Goal: Task Accomplishment & Management: Use online tool/utility

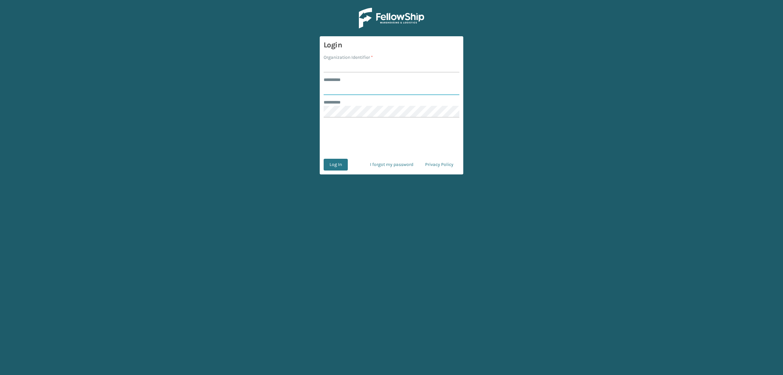
type input "**********"
click at [363, 67] on input "Organization Identifier *" at bounding box center [392, 67] width 136 height 12
type input "superadminorganization"
click at [330, 164] on button "Log In" at bounding box center [336, 165] width 24 height 12
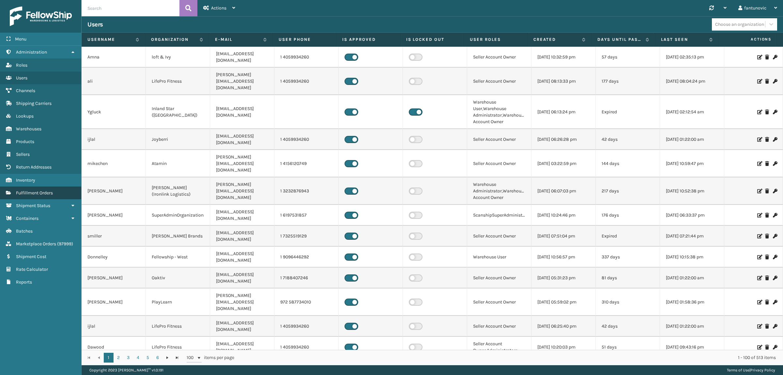
click at [40, 190] on span "Fulfillment Orders" at bounding box center [34, 193] width 37 height 6
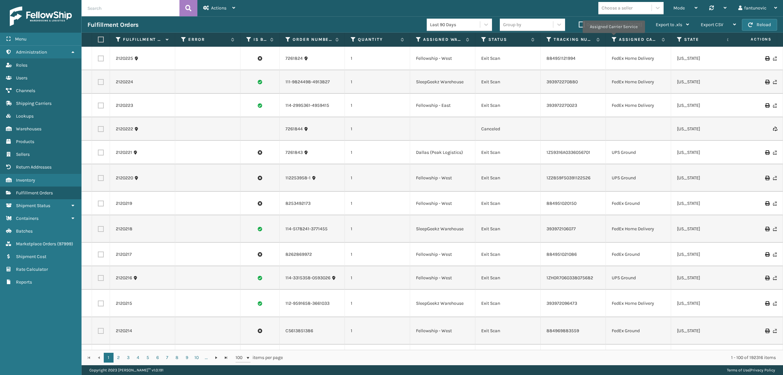
drag, startPoint x: 614, startPoint y: 38, endPoint x: 604, endPoint y: 34, distance: 10.5
click at [614, 38] on icon at bounding box center [614, 40] width 5 height 6
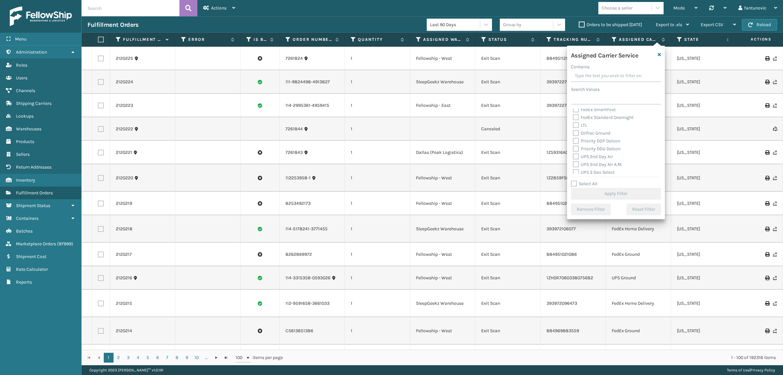
scroll to position [82, 0]
click at [597, 131] on label "OnTrac Ground" at bounding box center [592, 133] width 38 height 6
click at [574, 131] on input "OnTrac Ground" at bounding box center [573, 131] width 0 height 4
checkbox input "true"
click at [613, 188] on button "Apply Filter" at bounding box center [616, 194] width 90 height 12
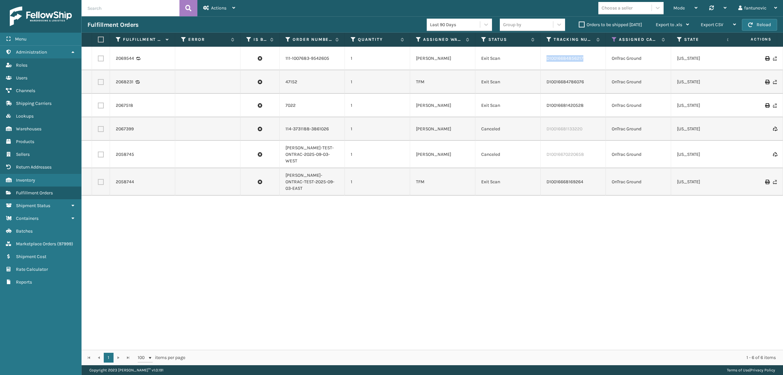
drag, startPoint x: 589, startPoint y: 58, endPoint x: 542, endPoint y: 64, distance: 46.7
click at [542, 64] on td "D10016684856217" at bounding box center [573, 59] width 65 height 24
copy link "D10016684856217"
click at [120, 59] on link "2069544" at bounding box center [125, 58] width 18 height 7
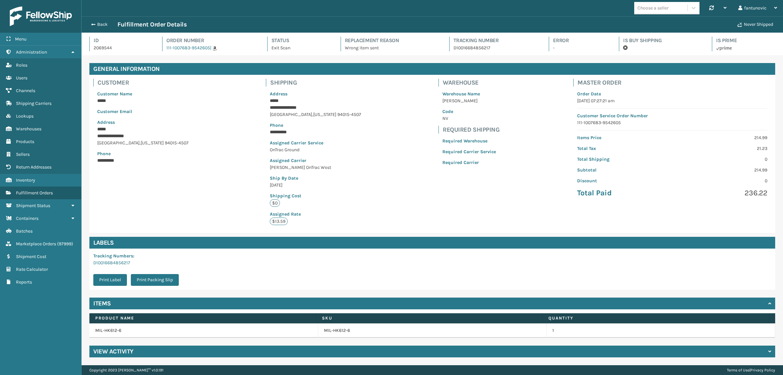
scroll to position [0, 0]
click at [101, 22] on button "Back" at bounding box center [102, 25] width 30 height 6
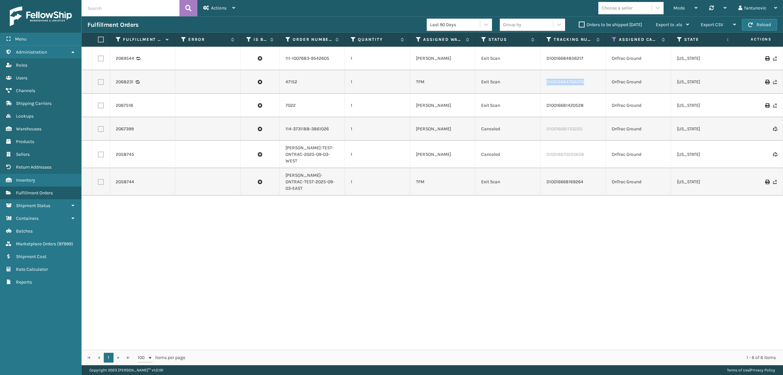
drag, startPoint x: 594, startPoint y: 84, endPoint x: 543, endPoint y: 84, distance: 51.6
click at [543, 84] on td "D10016684786076" at bounding box center [573, 82] width 65 height 24
copy link "D10016684786076"
click at [125, 79] on link "2068231" at bounding box center [125, 82] width 18 height 7
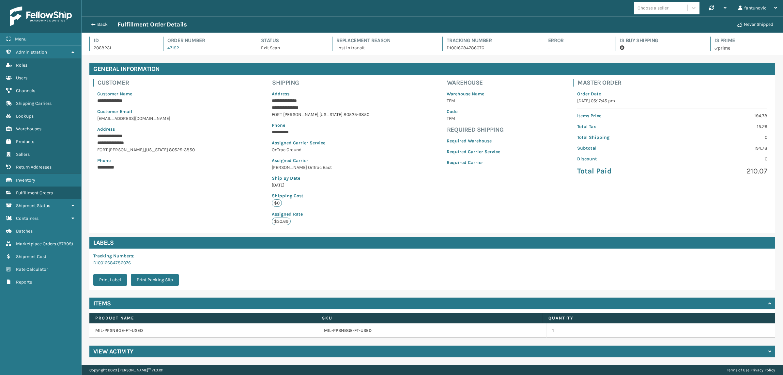
scroll to position [0, 0]
click at [96, 23] on button "Back" at bounding box center [102, 25] width 30 height 6
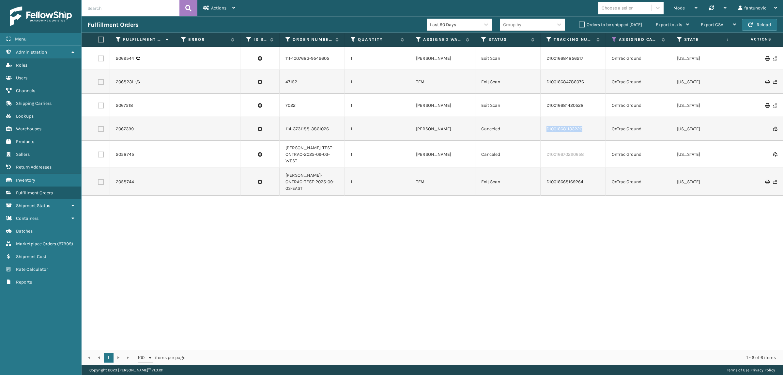
drag, startPoint x: 590, startPoint y: 127, endPoint x: 518, endPoint y: 125, distance: 72.2
copy tr "D10016681133220"
click at [124, 129] on link "2067399" at bounding box center [125, 129] width 18 height 7
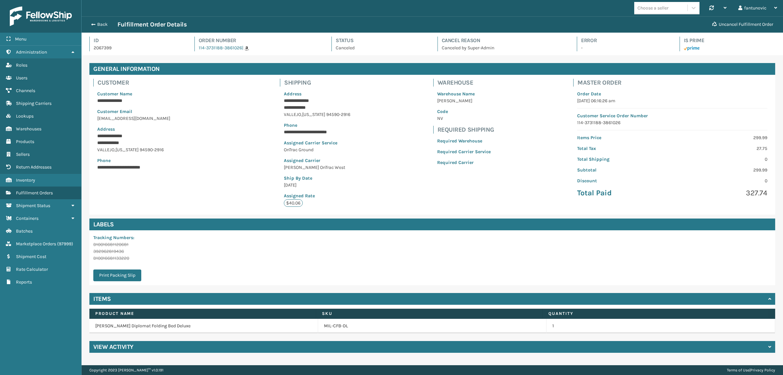
scroll to position [15, 702]
click at [96, 22] on button "Back" at bounding box center [102, 25] width 30 height 6
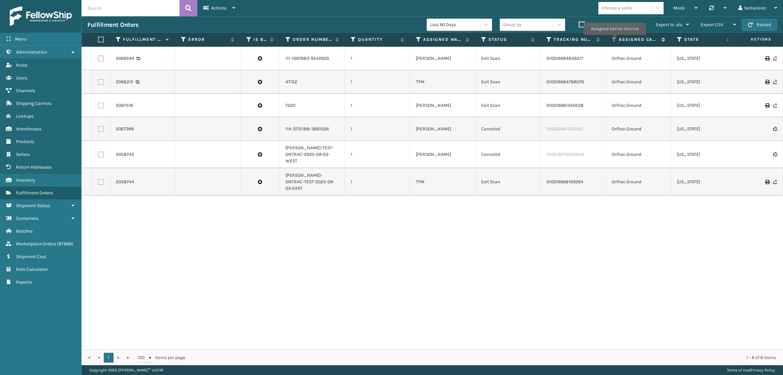
click at [615, 39] on icon at bounding box center [614, 40] width 5 height 6
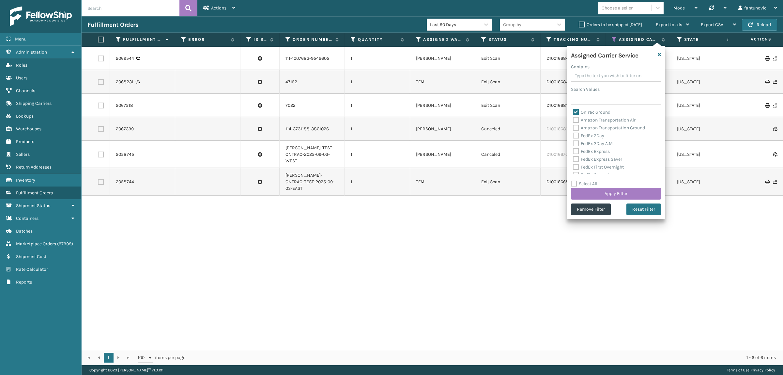
click at [580, 111] on label "OnTrac Ground" at bounding box center [592, 112] width 38 height 6
click at [574, 111] on input "OnTrac Ground" at bounding box center [573, 110] width 0 height 4
checkbox input "false"
click at [610, 122] on label "Amazon Transportation Air" at bounding box center [604, 120] width 63 height 6
click at [574, 120] on input "Amazon Transportation Air" at bounding box center [573, 118] width 0 height 4
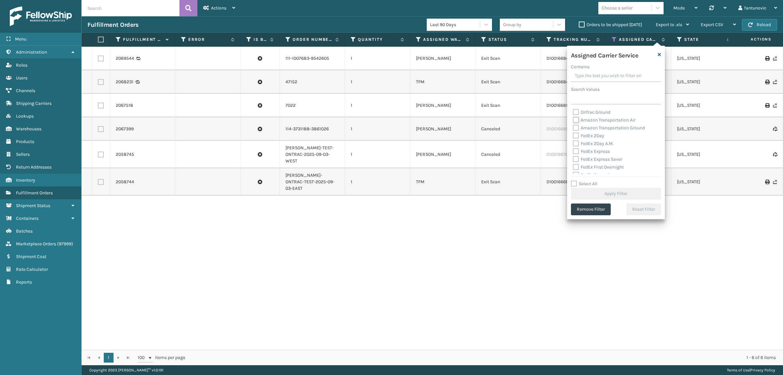
checkbox input "true"
click at [617, 129] on label "Amazon Transportation Ground" at bounding box center [609, 128] width 72 height 6
click at [574, 128] on input "Amazon Transportation Ground" at bounding box center [573, 126] width 0 height 4
checkbox input "true"
click at [621, 190] on button "Apply Filter" at bounding box center [616, 194] width 90 height 12
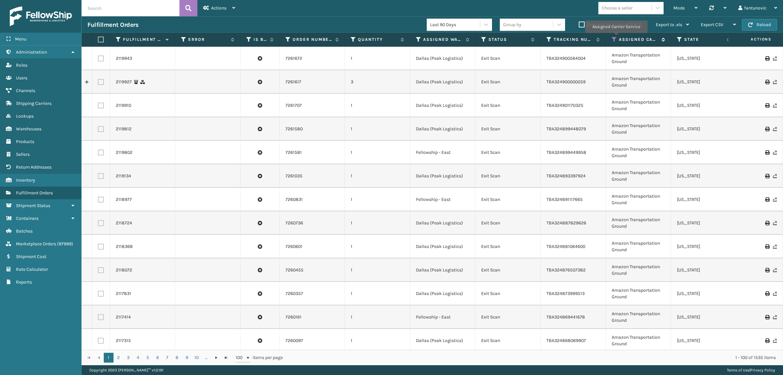
click at [616, 38] on icon at bounding box center [614, 40] width 5 height 6
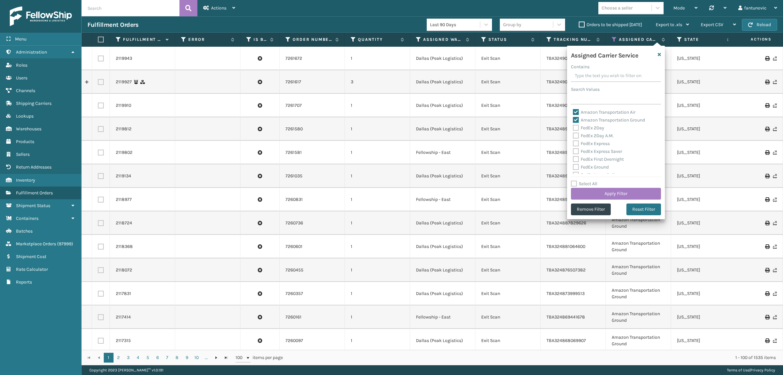
click at [585, 110] on label "Amazon Transportation Air" at bounding box center [604, 112] width 63 height 6
click at [574, 110] on input "Amazon Transportation Air" at bounding box center [573, 110] width 0 height 4
checkbox input "false"
click at [585, 121] on label "Amazon Transportation Ground" at bounding box center [609, 120] width 72 height 6
click at [574, 120] on input "Amazon Transportation Ground" at bounding box center [573, 118] width 0 height 4
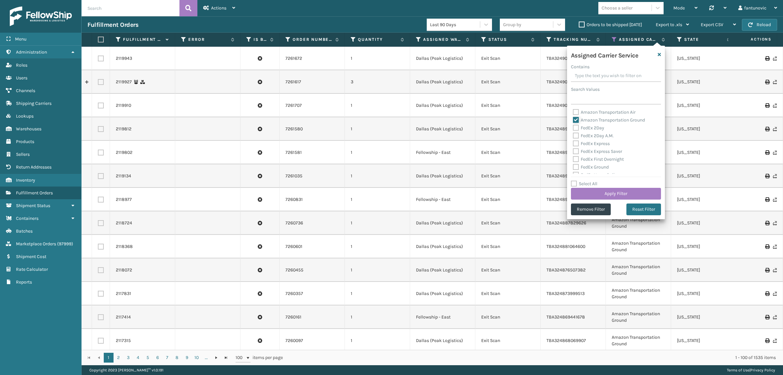
checkbox input "false"
click at [582, 124] on label "LTL" at bounding box center [580, 125] width 14 height 6
click at [574, 124] on input "LTL" at bounding box center [573, 123] width 0 height 4
checkbox input "true"
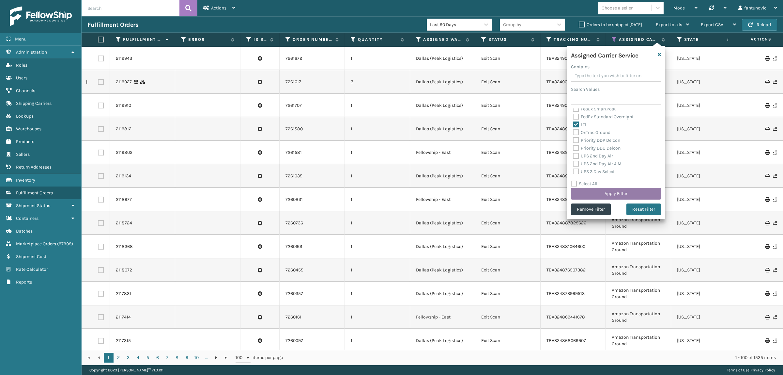
click at [616, 190] on button "Apply Filter" at bounding box center [616, 194] width 90 height 12
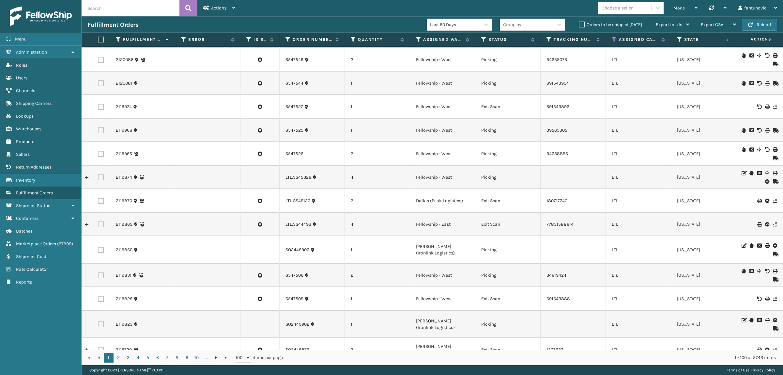
scroll to position [0, 0]
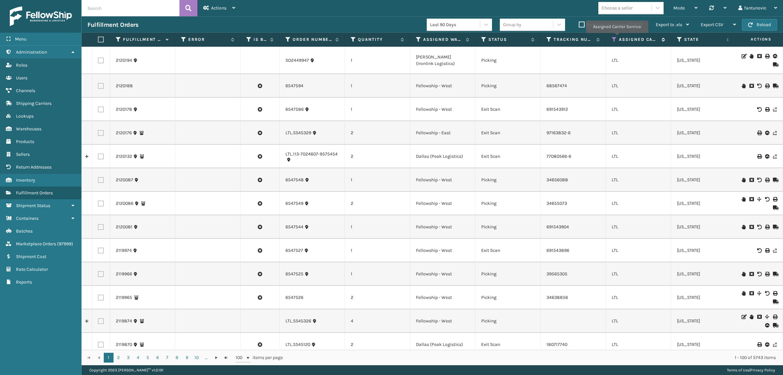
click at [617, 38] on icon at bounding box center [614, 40] width 5 height 6
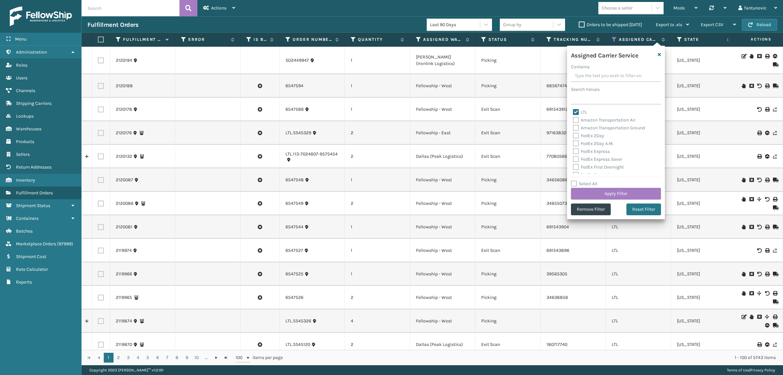
click at [579, 110] on label "LTL" at bounding box center [580, 112] width 14 height 6
click at [574, 110] on input "LTL" at bounding box center [573, 110] width 0 height 4
checkbox input "false"
click at [596, 149] on label "USPS First Class Mail" at bounding box center [598, 148] width 51 height 6
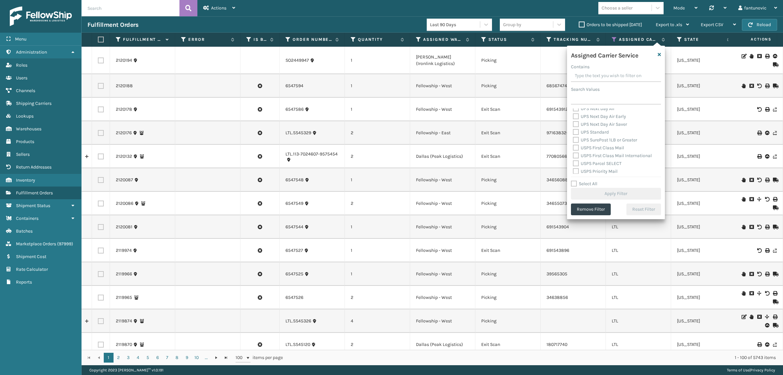
click at [574, 148] on input "USPS First Class Mail" at bounding box center [573, 146] width 0 height 4
checkbox input "true"
click at [596, 154] on label "USPS First Class Mail International" at bounding box center [612, 156] width 79 height 6
click at [574, 154] on input "USPS First Class Mail International" at bounding box center [573, 154] width 0 height 4
checkbox input "true"
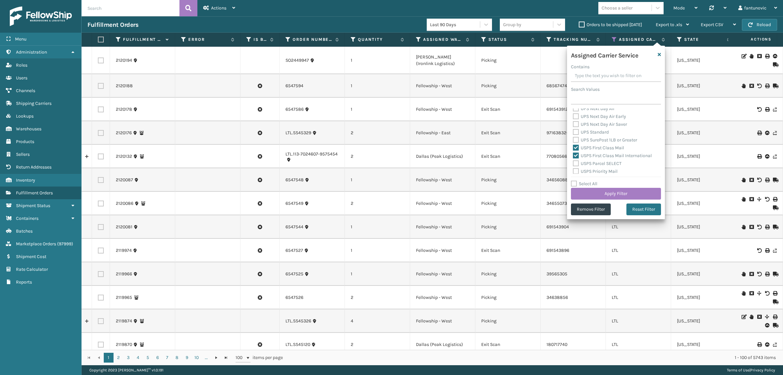
click at [597, 166] on label "USPS Parcel SELECT" at bounding box center [597, 164] width 49 height 6
click at [574, 164] on input "USPS Parcel SELECT" at bounding box center [573, 162] width 0 height 4
checkbox input "true"
drag, startPoint x: 595, startPoint y: 139, endPoint x: 595, endPoint y: 149, distance: 9.8
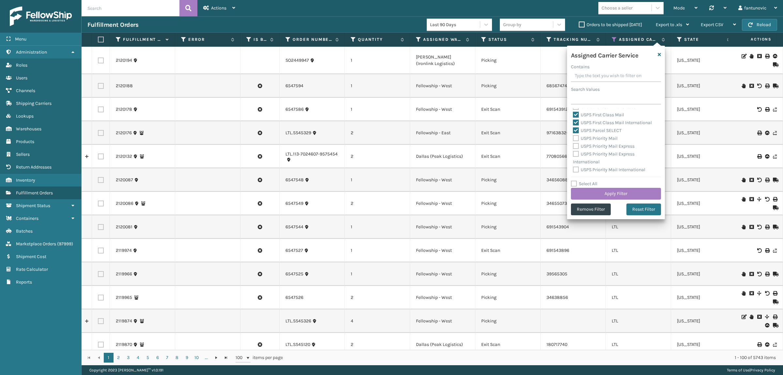
click at [595, 141] on div "USPS Priority Mail" at bounding box center [616, 138] width 86 height 8
click at [595, 150] on div "USPS Priority Mail Express International" at bounding box center [616, 158] width 86 height 16
click at [595, 153] on label "USPS Priority Mail Express International" at bounding box center [604, 157] width 62 height 13
click at [574, 153] on input "USPS Priority Mail Express International" at bounding box center [573, 152] width 0 height 4
checkbox input "true"
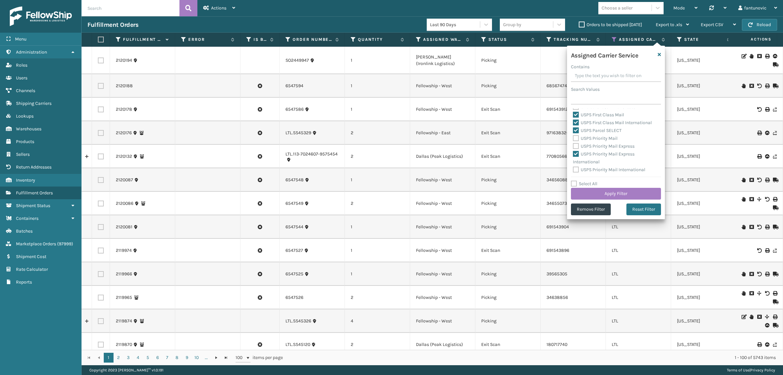
click at [594, 144] on label "USPS Priority Mail Express" at bounding box center [604, 146] width 62 height 6
click at [574, 144] on input "USPS Priority Mail Express" at bounding box center [573, 144] width 0 height 4
checkbox input "true"
click at [596, 135] on div "USPS Priority Mail" at bounding box center [616, 138] width 86 height 8
click at [596, 137] on label "USPS Priority Mail" at bounding box center [595, 138] width 45 height 6
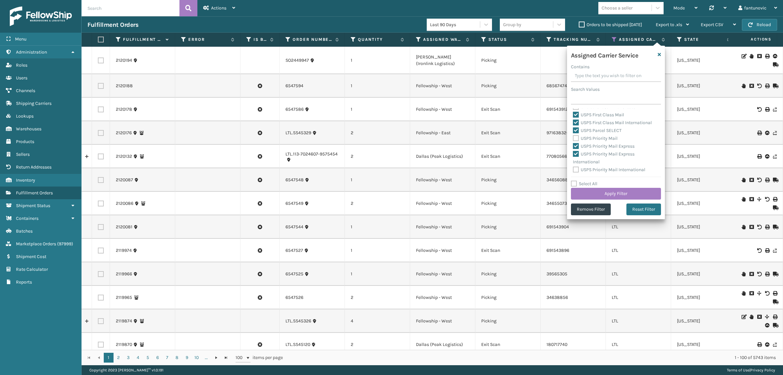
click at [574, 137] on input "USPS Priority Mail" at bounding box center [573, 136] width 0 height 4
checkbox input "true"
click at [599, 172] on div "USPS Priority Mail International" at bounding box center [616, 170] width 86 height 8
click at [598, 170] on label "USPS Priority Mail International" at bounding box center [609, 170] width 72 height 6
click at [574, 170] on input "USPS Priority Mail International" at bounding box center [573, 168] width 0 height 4
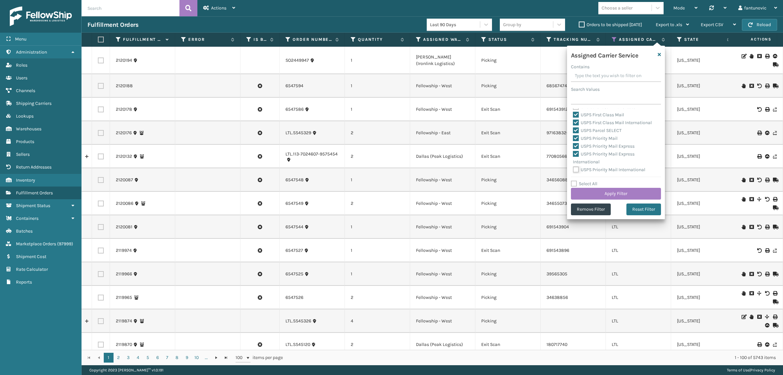
checkbox input "true"
click at [611, 192] on button "Apply Filter" at bounding box center [616, 194] width 90 height 12
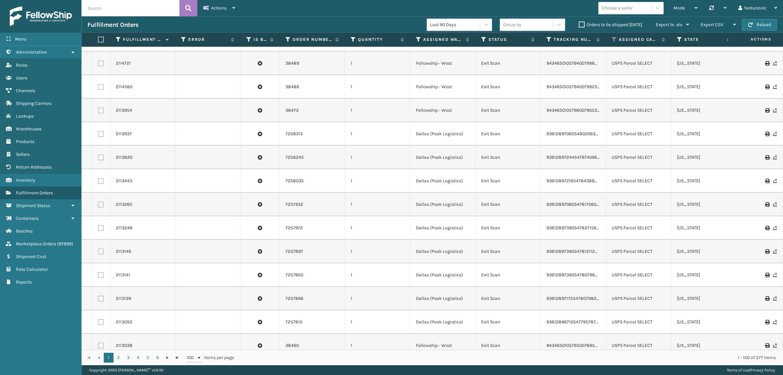
scroll to position [0, 0]
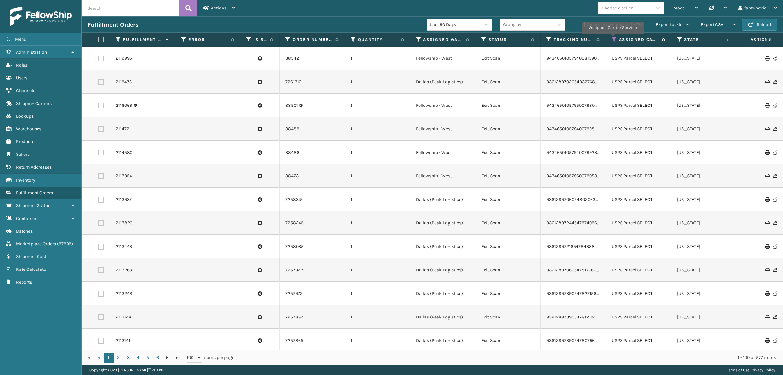
click at [613, 39] on icon at bounding box center [614, 40] width 5 height 6
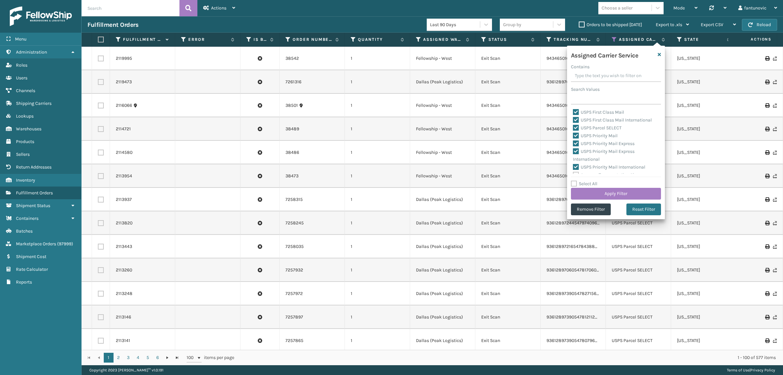
click at [588, 110] on label "USPS First Class Mail" at bounding box center [598, 112] width 51 height 6
click at [574, 110] on input "USPS First Class Mail" at bounding box center [573, 110] width 0 height 4
checkbox input "false"
click at [589, 119] on label "USPS First Class Mail International" at bounding box center [612, 120] width 79 height 6
click at [574, 119] on input "USPS First Class Mail International" at bounding box center [573, 118] width 0 height 4
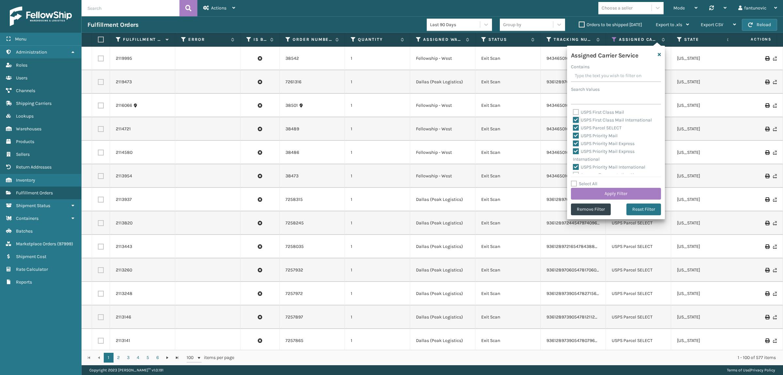
checkbox input "false"
click at [590, 131] on label "USPS Parcel SELECT" at bounding box center [597, 128] width 49 height 6
click at [574, 128] on input "USPS Parcel SELECT" at bounding box center [573, 126] width 0 height 4
checkbox input "false"
click at [592, 138] on label "USPS Priority Mail" at bounding box center [595, 136] width 45 height 6
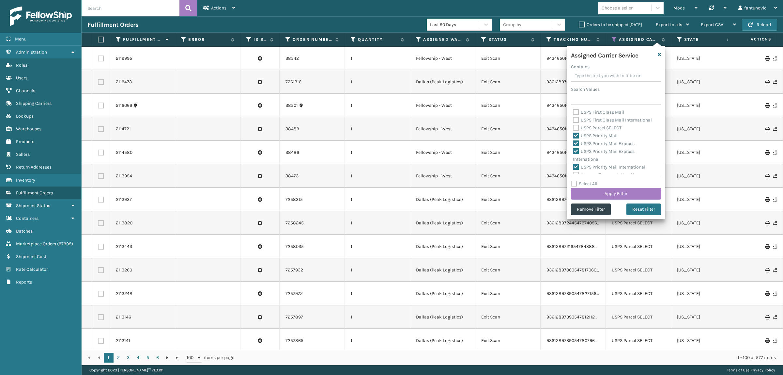
click at [574, 136] on input "USPS Priority Mail" at bounding box center [573, 134] width 0 height 4
checkbox input "false"
click at [592, 148] on div "USPS Priority Mail Express" at bounding box center [616, 144] width 86 height 8
click at [594, 162] on label "USPS Priority Mail Express International" at bounding box center [604, 155] width 62 height 13
click at [574, 152] on input "USPS Priority Mail Express International" at bounding box center [573, 150] width 0 height 4
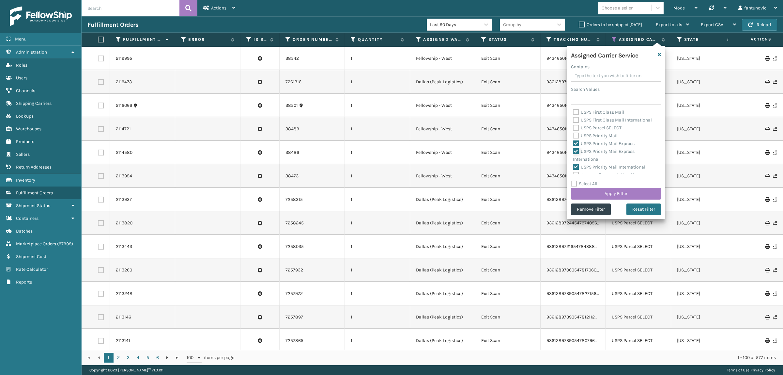
checkbox input "false"
click at [592, 146] on label "USPS Priority Mail Express" at bounding box center [604, 144] width 62 height 6
click at [574, 144] on input "USPS Priority Mail Express" at bounding box center [573, 142] width 0 height 4
checkbox input "false"
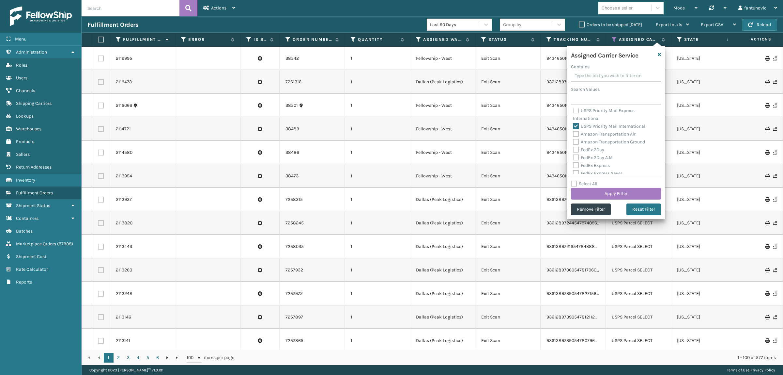
click at [593, 129] on label "USPS Priority Mail International" at bounding box center [609, 126] width 72 height 6
click at [574, 127] on input "USPS Priority Mail International" at bounding box center [573, 124] width 0 height 4
checkbox input "false"
click at [594, 138] on div "Amazon Transportation Air" at bounding box center [616, 134] width 86 height 8
click at [595, 137] on label "Amazon Transportation Air" at bounding box center [604, 134] width 63 height 6
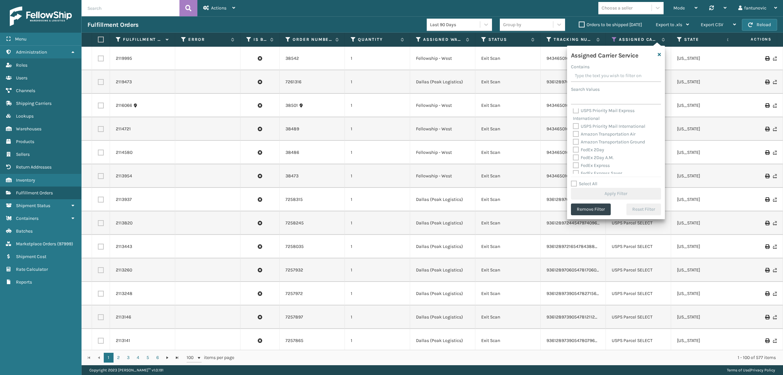
click at [574, 134] on input "Amazon Transportation Air" at bounding box center [573, 132] width 0 height 4
checkbox input "true"
click at [596, 145] on label "Amazon Transportation Ground" at bounding box center [609, 142] width 72 height 6
click at [574, 142] on input "Amazon Transportation Ground" at bounding box center [573, 140] width 0 height 4
checkbox input "true"
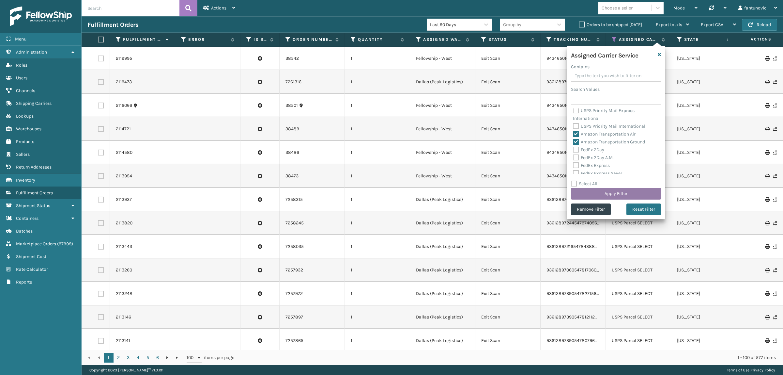
click at [601, 190] on button "Apply Filter" at bounding box center [616, 194] width 90 height 12
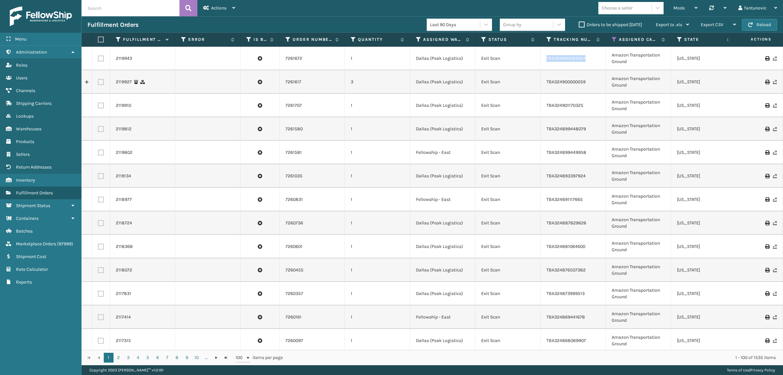
drag, startPoint x: 593, startPoint y: 59, endPoint x: 540, endPoint y: 66, distance: 54.3
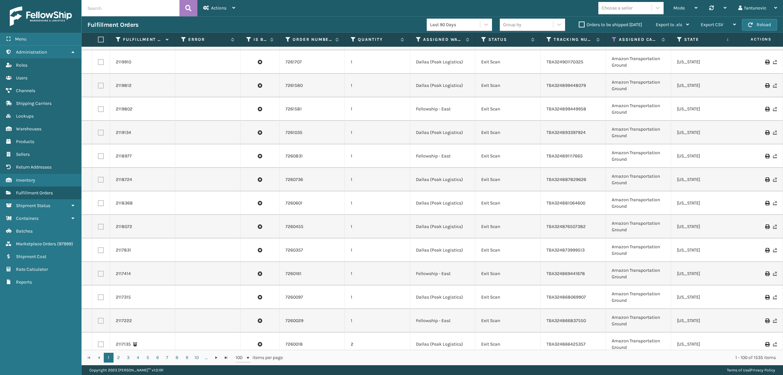
scroll to position [0, 0]
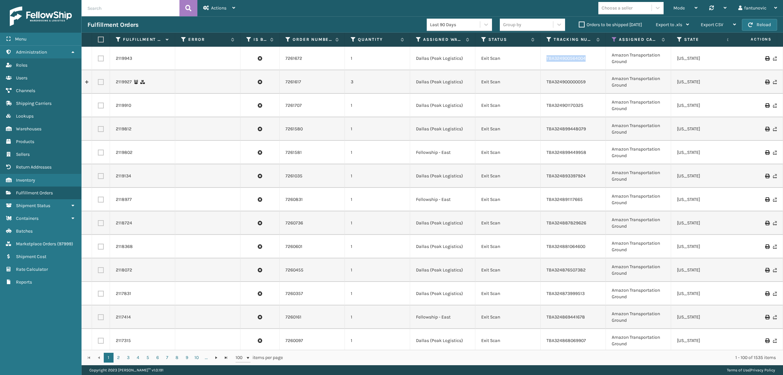
copy tr "TBA324900564004"
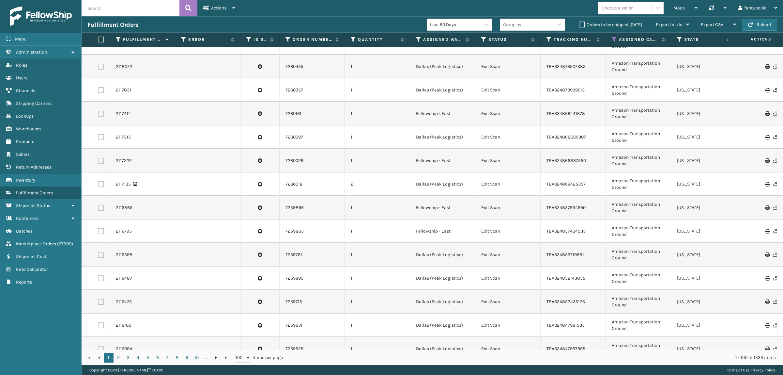
scroll to position [204, 0]
drag, startPoint x: 593, startPoint y: 163, endPoint x: 540, endPoint y: 167, distance: 52.7
copy tr "TBA324866837550"
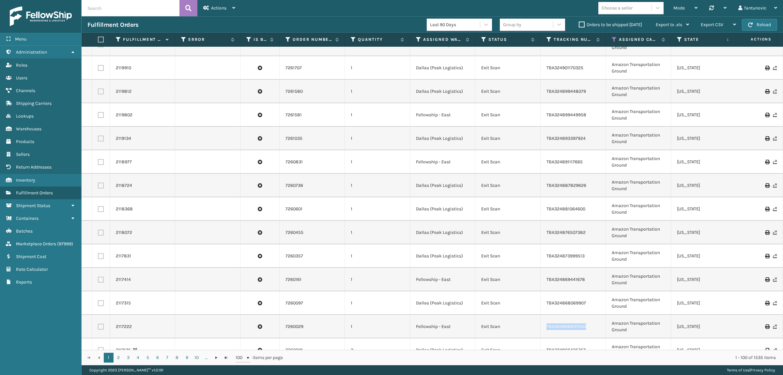
scroll to position [0, 0]
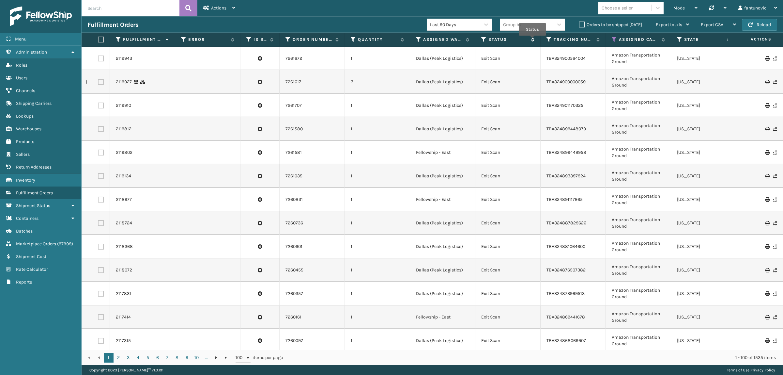
click at [533, 40] on icon at bounding box center [531, 40] width 5 height 4
click at [533, 41] on icon at bounding box center [531, 40] width 5 height 4
click at [504, 79] on td "Exit Scan" at bounding box center [508, 82] width 65 height 24
drag, startPoint x: 514, startPoint y: 81, endPoint x: 592, endPoint y: 79, distance: 77.4
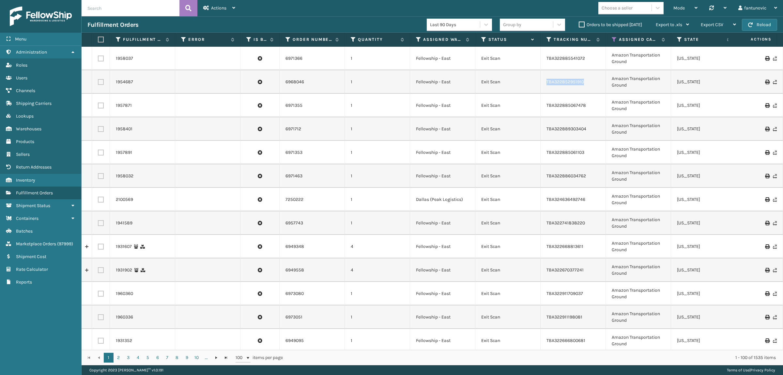
click at [593, 79] on td "TBA322852951910" at bounding box center [573, 82] width 65 height 24
click at [387, 74] on td "1" at bounding box center [377, 82] width 65 height 24
click at [167, 40] on icon at bounding box center [166, 40] width 5 height 4
click at [168, 40] on icon at bounding box center [166, 40] width 5 height 4
click at [87, 80] on link at bounding box center [87, 82] width 10 height 10
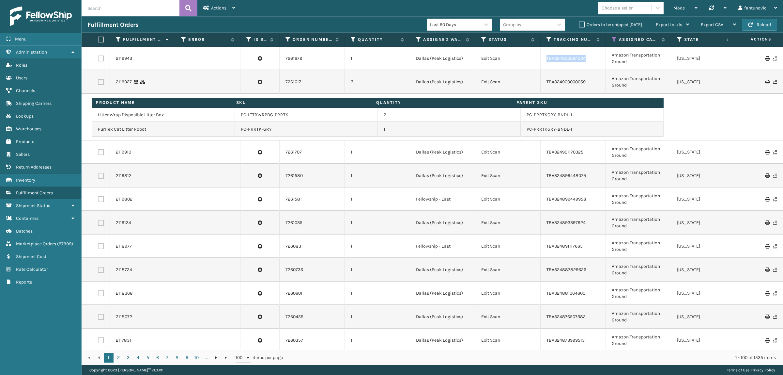
drag, startPoint x: 594, startPoint y: 56, endPoint x: 538, endPoint y: 55, distance: 56.2
copy tr "TBA324900564004"
click at [598, 56] on td "TBA324900564004" at bounding box center [573, 59] width 65 height 24
click at [593, 71] on td "TBA324900000059" at bounding box center [573, 82] width 65 height 24
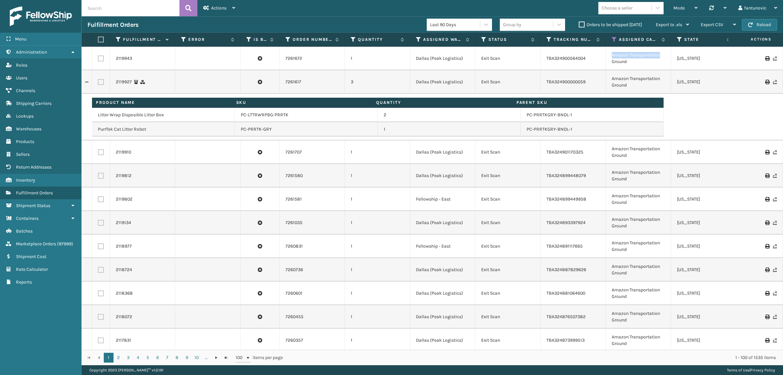
drag, startPoint x: 630, startPoint y: 55, endPoint x: 613, endPoint y: 55, distance: 17.3
click at [613, 55] on td "Amazon Transportation Ground" at bounding box center [638, 59] width 65 height 24
copy td "Amazon Transportation"
click at [121, 7] on input "text" at bounding box center [131, 8] width 98 height 16
paste input "112-8561774-8103406"
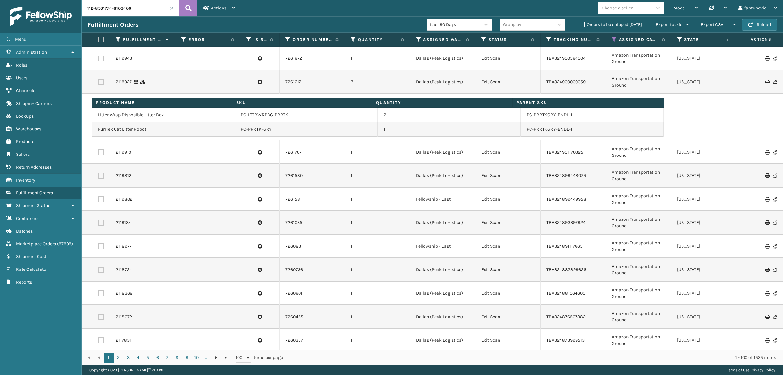
type input "112-8561774-8103406"
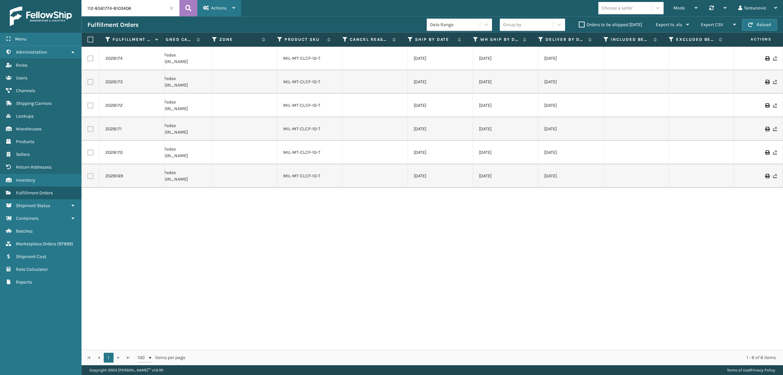
click at [228, 1] on div "Actions" at bounding box center [219, 8] width 32 height 16
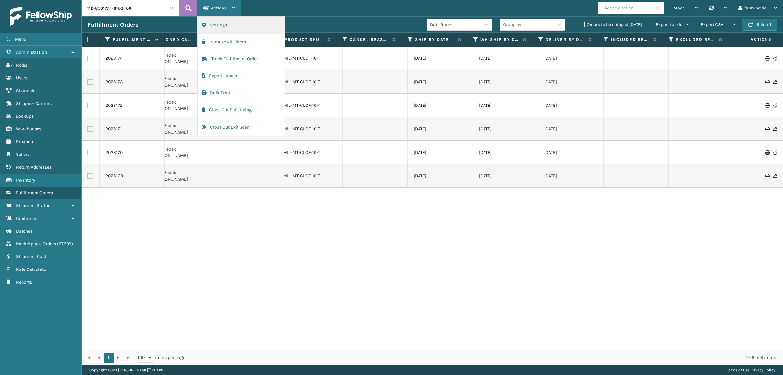
click at [213, 28] on button "Settings" at bounding box center [241, 25] width 87 height 17
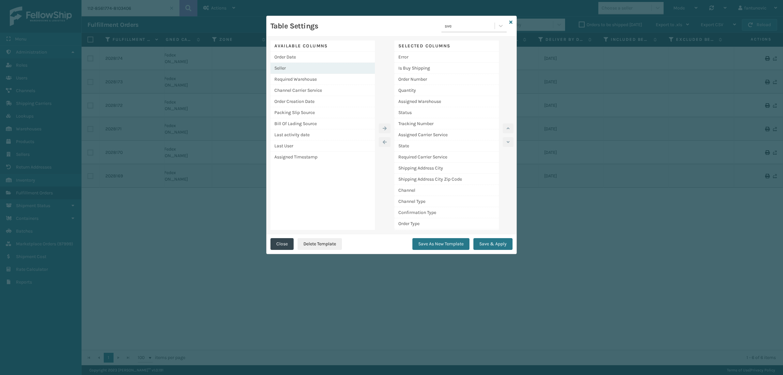
click at [288, 65] on div "Seller" at bounding box center [323, 68] width 104 height 11
click at [388, 126] on button "button" at bounding box center [385, 128] width 12 height 10
click at [489, 241] on button "Save & Apply" at bounding box center [493, 244] width 39 height 12
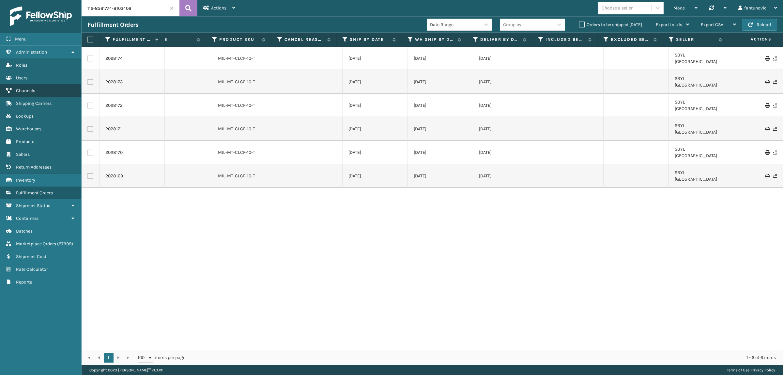
click at [27, 89] on span "Channels" at bounding box center [25, 91] width 19 height 6
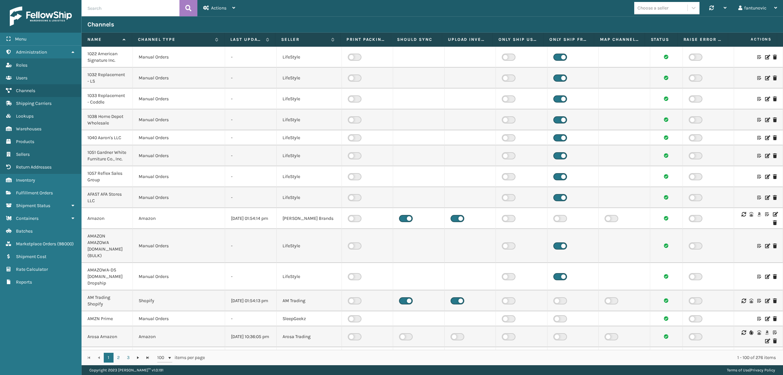
click at [758, 303] on icon at bounding box center [760, 300] width 4 height 5
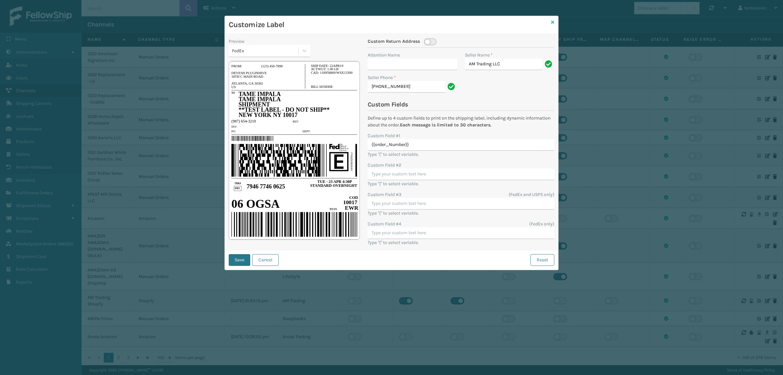
click at [552, 22] on icon at bounding box center [552, 22] width 3 height 5
